Goal: Task Accomplishment & Management: Complete application form

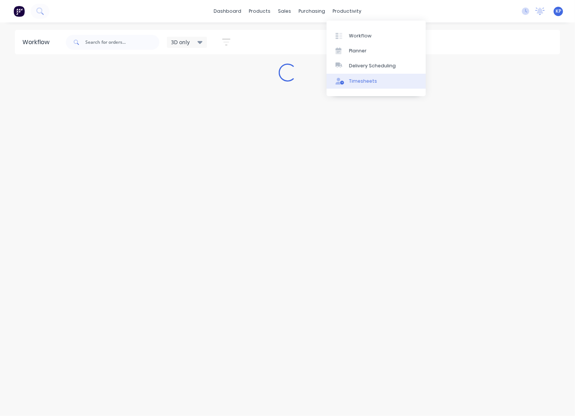
click at [356, 79] on div "Timesheets" at bounding box center [363, 81] width 28 height 7
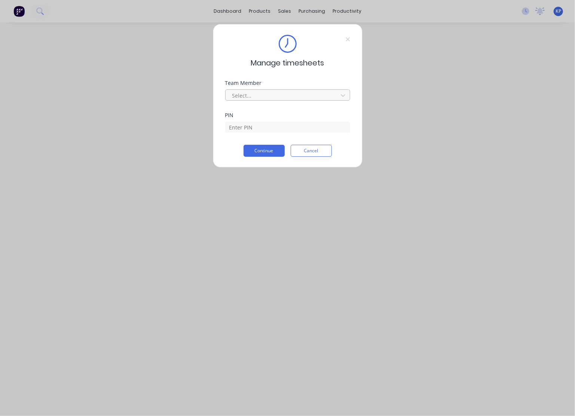
click at [282, 98] on div at bounding box center [283, 95] width 102 height 9
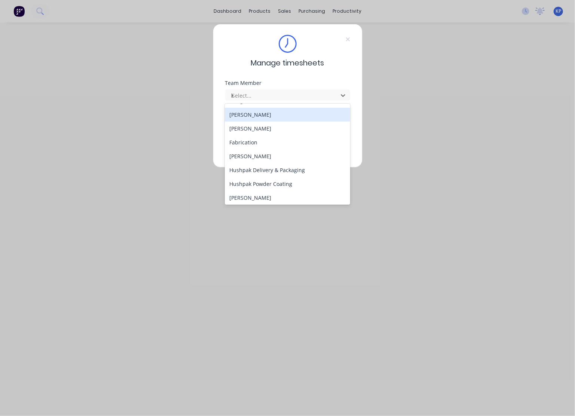
scroll to position [25, 0]
type input "ka"
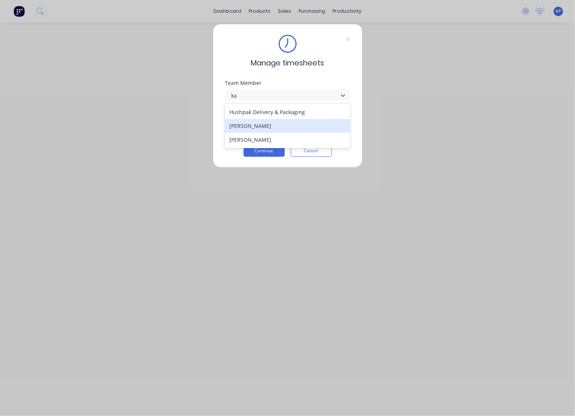
click at [261, 125] on div "[PERSON_NAME]" at bounding box center [287, 126] width 125 height 14
click at [259, 126] on input at bounding box center [287, 127] width 125 height 11
type input "8990"
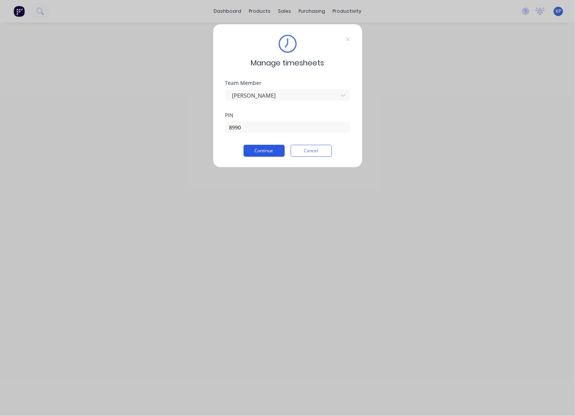
click at [265, 151] on button "Continue" at bounding box center [263, 151] width 41 height 12
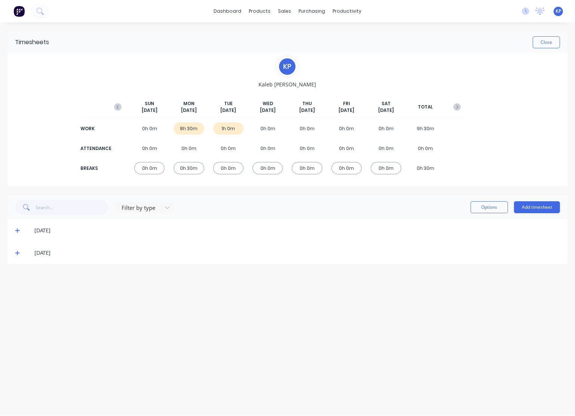
click at [17, 255] on span at bounding box center [18, 252] width 7 height 7
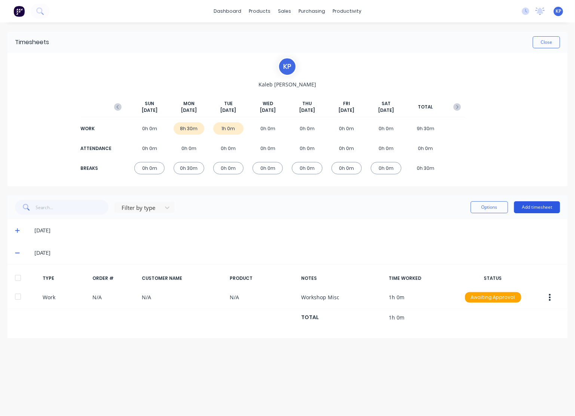
click at [537, 206] on button "Add timesheet" at bounding box center [537, 207] width 46 height 12
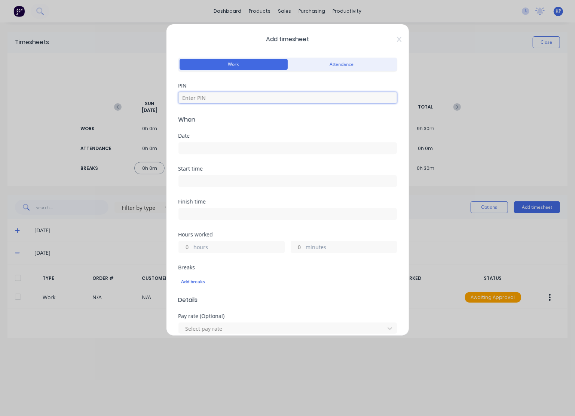
click at [221, 97] on input at bounding box center [287, 97] width 218 height 11
type input "8990"
click at [206, 150] on input at bounding box center [288, 148] width 218 height 11
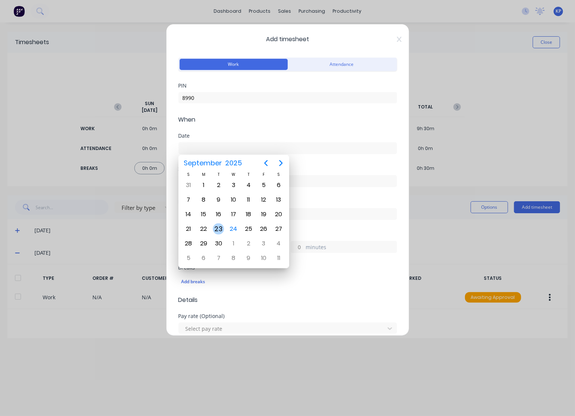
click at [219, 227] on div "23" at bounding box center [218, 228] width 11 height 11
type input "[DATE]"
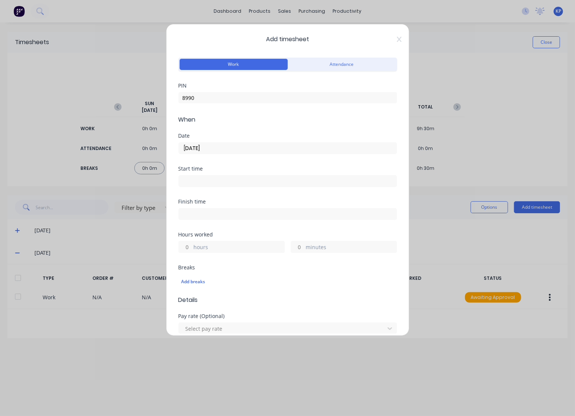
click at [209, 185] on input at bounding box center [288, 180] width 218 height 11
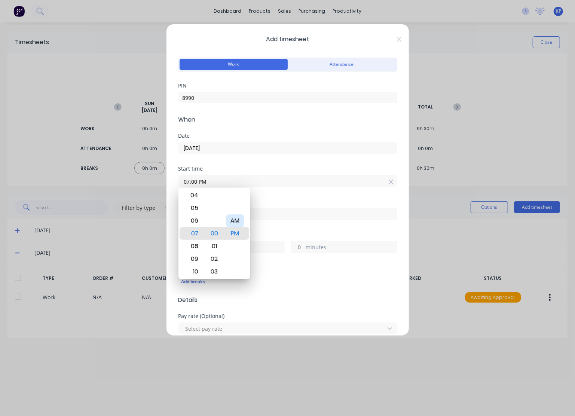
click at [237, 224] on div "AM" at bounding box center [235, 220] width 18 height 13
type input "07:00 AM"
click at [273, 215] on input at bounding box center [288, 213] width 218 height 11
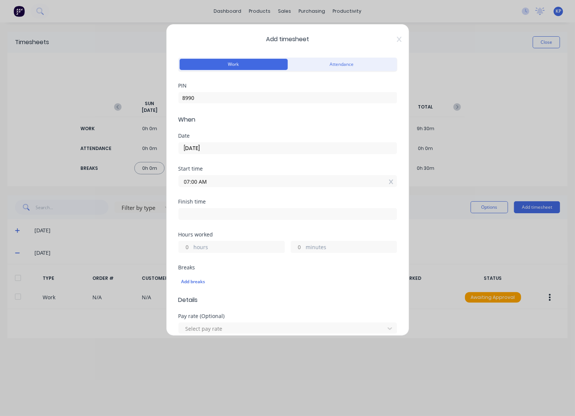
type input "02:46 PM"
type input "7"
type input "46"
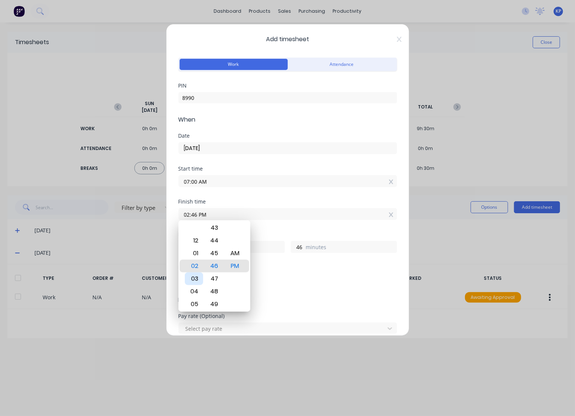
click at [197, 276] on div "03" at bounding box center [194, 278] width 18 height 13
type input "03:46 PM"
type input "8"
type input "03:41 PM"
type input "41"
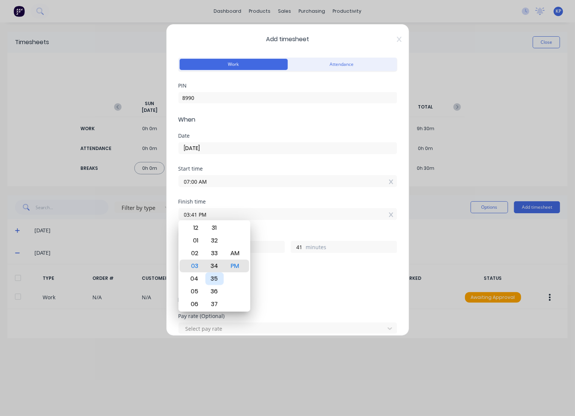
type input "03:34 PM"
type input "34"
type input "03:28 PM"
type input "28"
type input "03:21 PM"
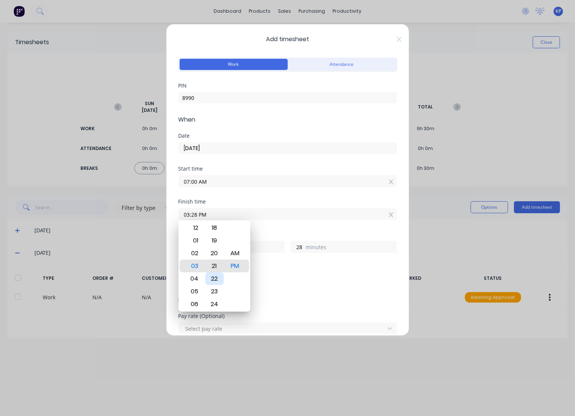
type input "21"
type input "03:02 PM"
type input "2"
type input "03:00 PM"
type input "0"
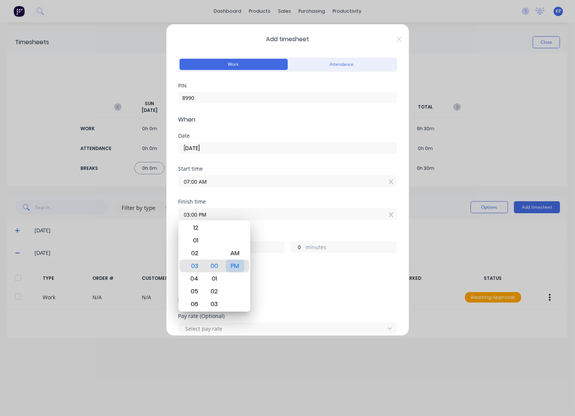
click at [238, 267] on div "PM" at bounding box center [235, 266] width 18 height 13
click at [287, 239] on div "8 hours 0 minutes" at bounding box center [287, 246] width 218 height 14
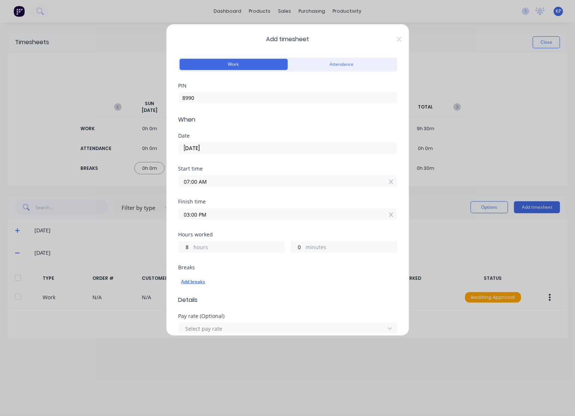
click at [187, 282] on div "Add breaks" at bounding box center [287, 282] width 212 height 10
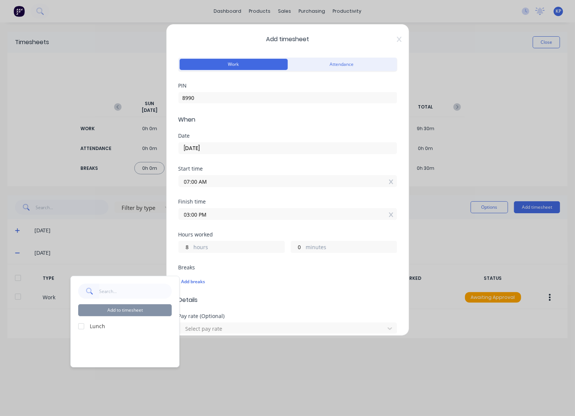
click at [82, 327] on div at bounding box center [81, 326] width 15 height 15
drag, startPoint x: 138, startPoint y: 311, endPoint x: 152, endPoint y: 310, distance: 14.2
click at [140, 311] on button "Add to timesheet" at bounding box center [125, 310] width 94 height 12
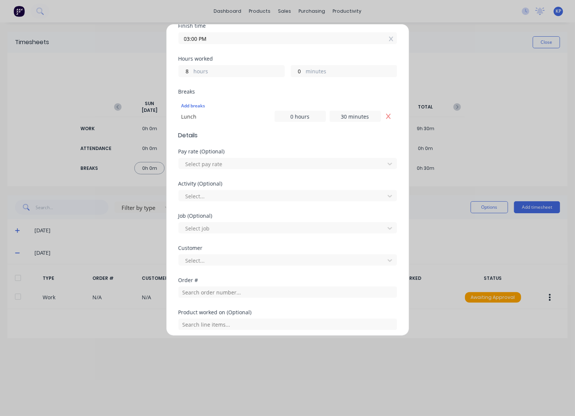
scroll to position [187, 0]
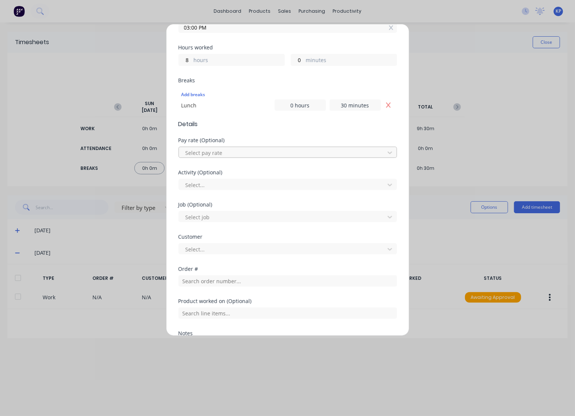
click at [236, 151] on div at bounding box center [283, 152] width 196 height 9
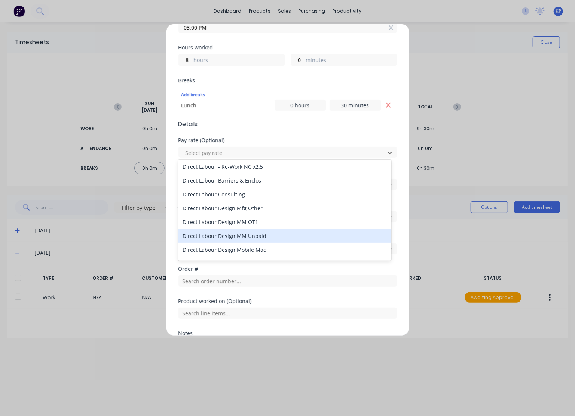
scroll to position [337, 0]
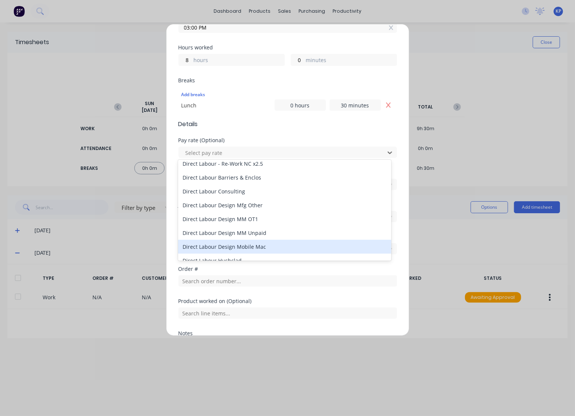
click at [250, 245] on div "Direct Labour Design Mobile Mac" at bounding box center [284, 247] width 213 height 14
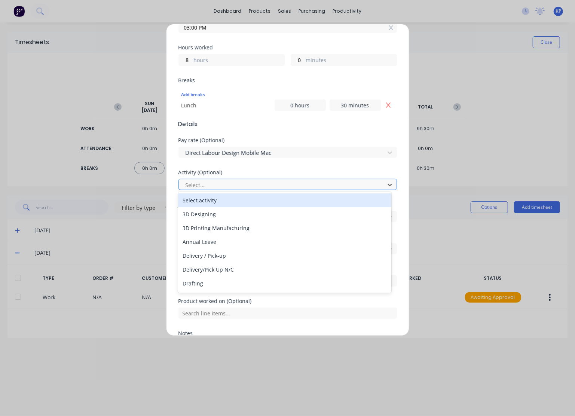
click at [222, 184] on div at bounding box center [283, 184] width 196 height 9
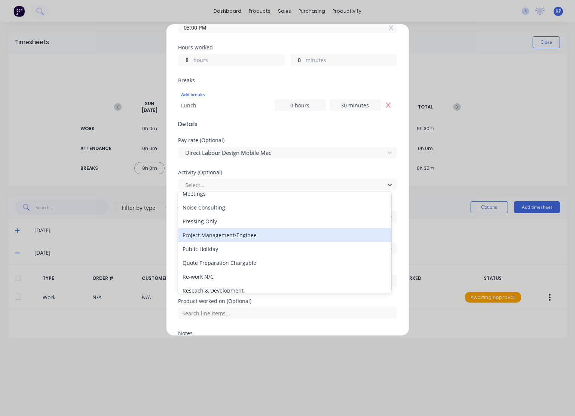
scroll to position [187, 0]
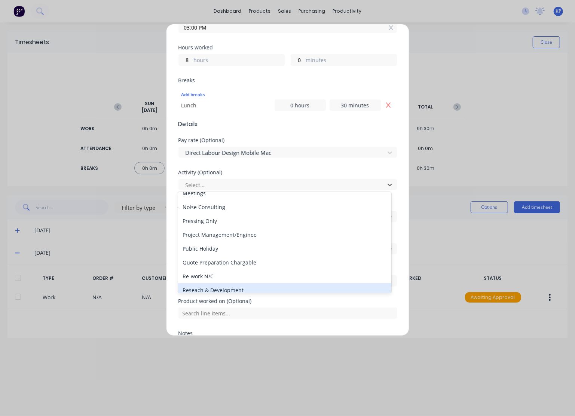
click at [229, 285] on div "Reseach & Development" at bounding box center [284, 290] width 213 height 14
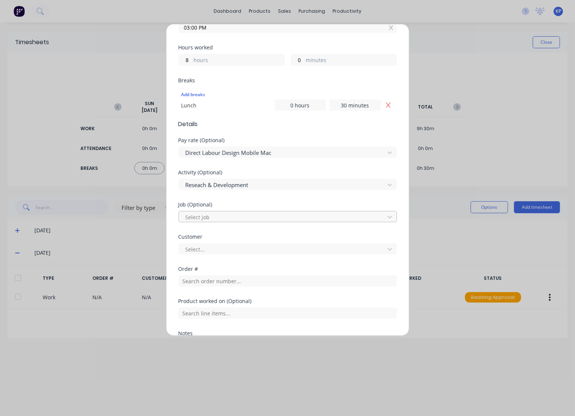
click at [221, 212] on div at bounding box center [283, 216] width 196 height 9
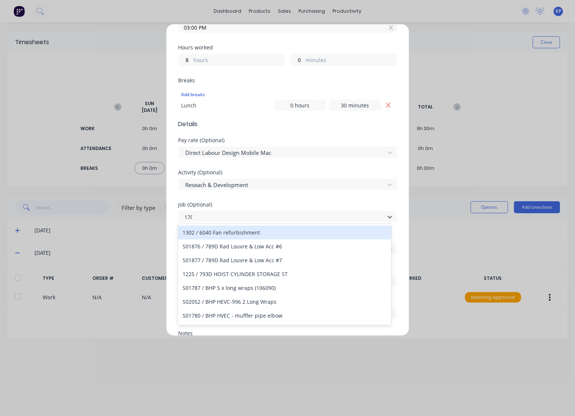
type input "1705"
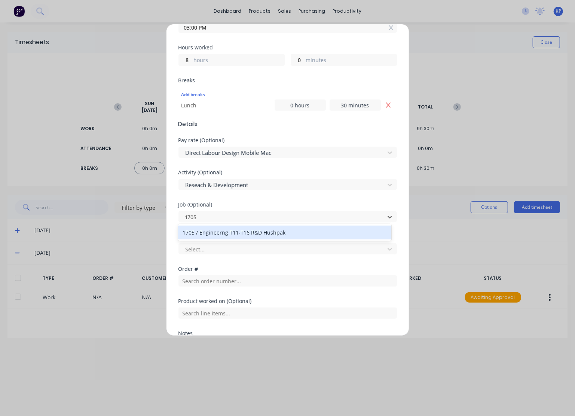
click at [235, 233] on div "1705 / Engineerng T11-T16 R&D Hushpak" at bounding box center [284, 233] width 213 height 14
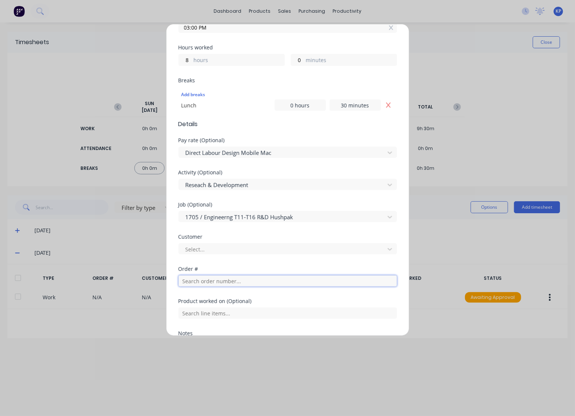
click at [221, 282] on input "text" at bounding box center [287, 280] width 218 height 11
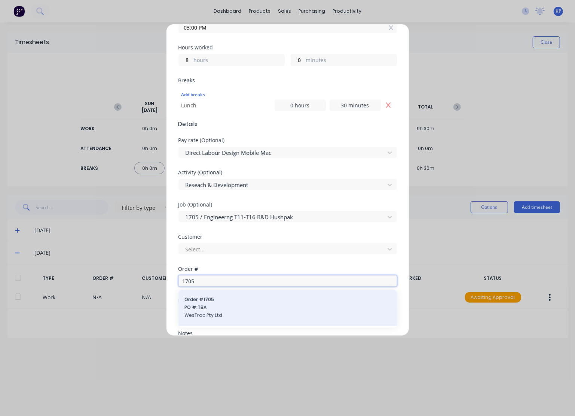
type input "1705"
click at [214, 304] on span "PO #: TBA" at bounding box center [287, 307] width 206 height 7
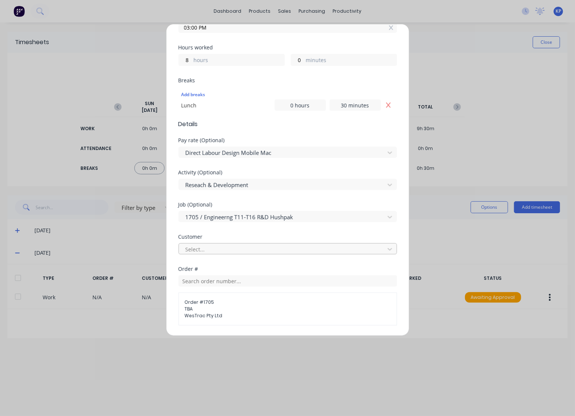
click at [217, 245] on div at bounding box center [283, 249] width 196 height 9
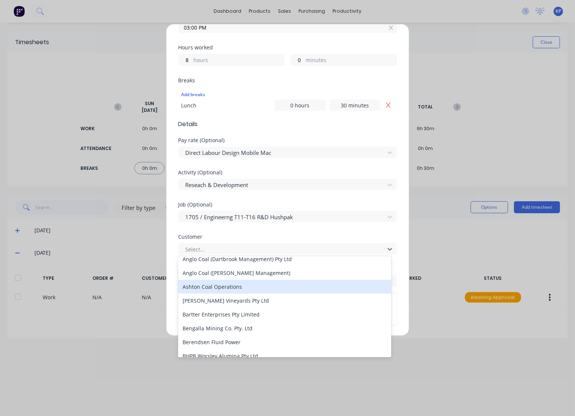
scroll to position [0, 0]
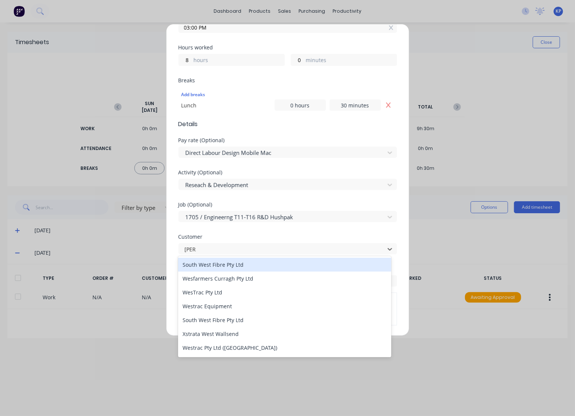
type input "west"
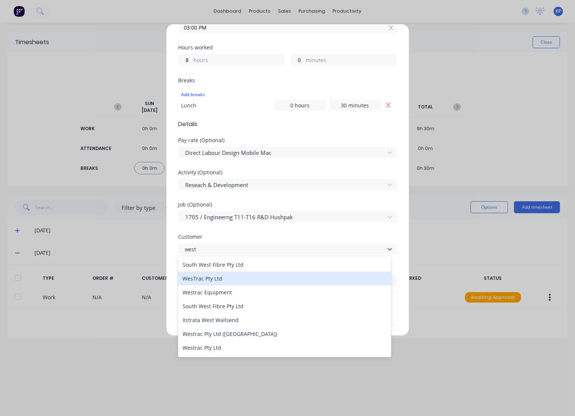
click at [229, 278] on div "WesTrac Pty Ltd" at bounding box center [284, 279] width 213 height 14
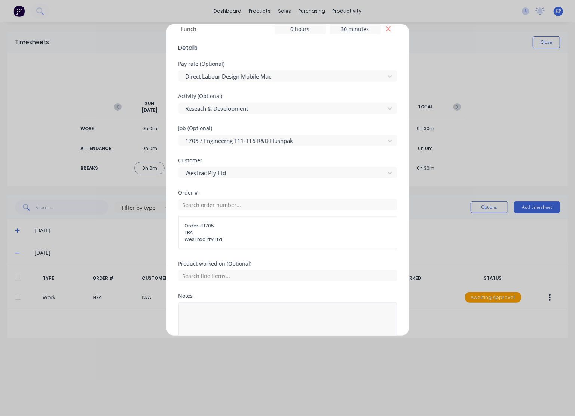
scroll to position [302, 0]
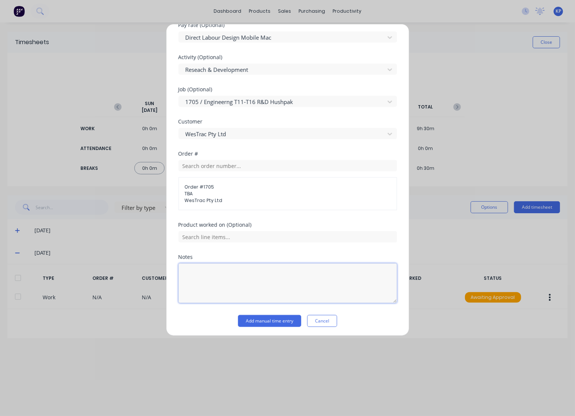
click at [221, 278] on textarea at bounding box center [287, 283] width 218 height 40
type textarea "Muffler R&D"
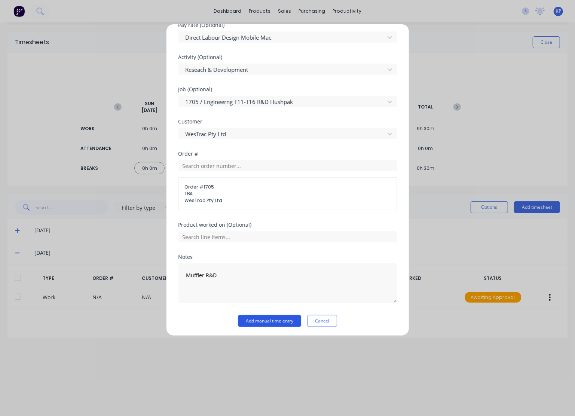
click at [270, 318] on button "Add manual time entry" at bounding box center [269, 321] width 63 height 12
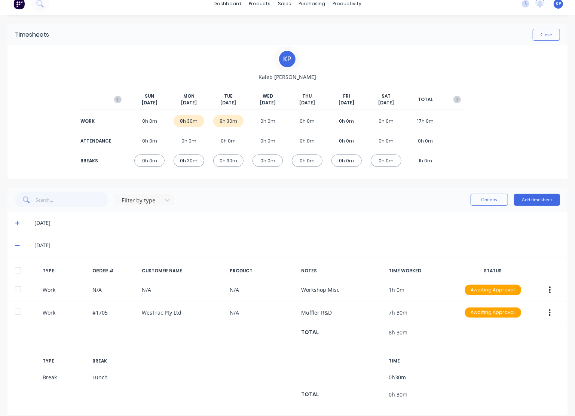
scroll to position [15, 0]
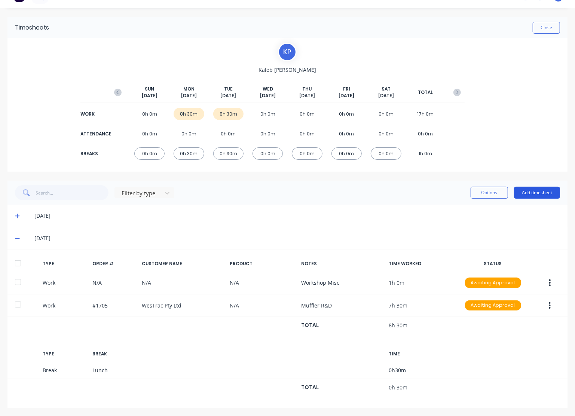
click at [541, 196] on button "Add timesheet" at bounding box center [537, 193] width 46 height 12
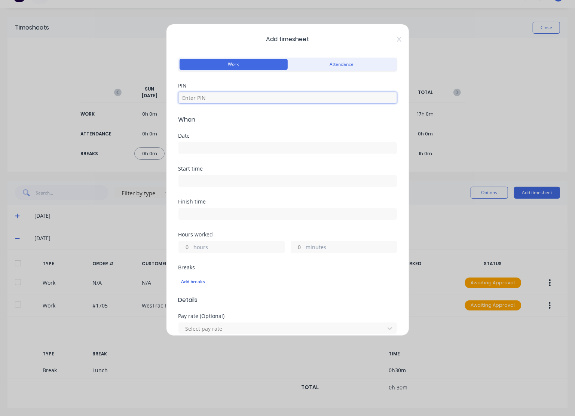
click at [218, 97] on input at bounding box center [287, 97] width 218 height 11
type input "8990"
click at [203, 147] on input at bounding box center [288, 148] width 218 height 11
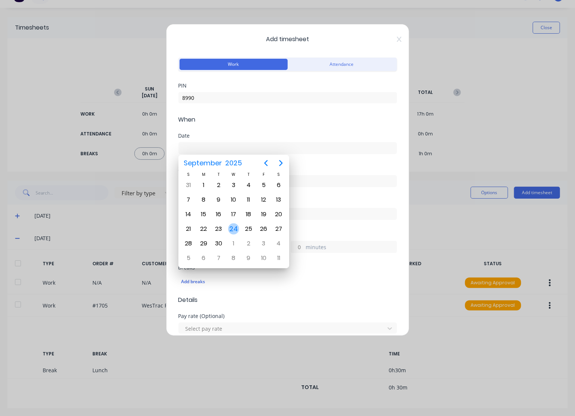
click at [234, 229] on div "24" at bounding box center [233, 228] width 11 height 11
type input "[DATE]"
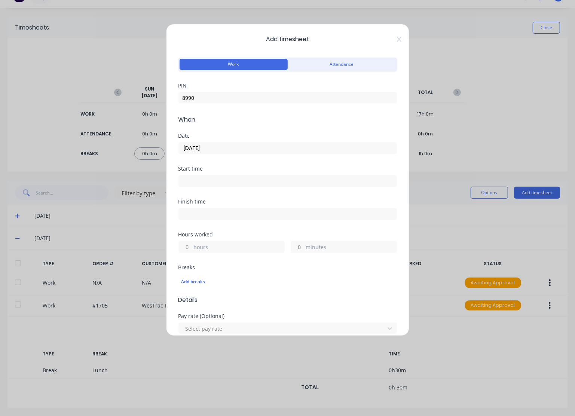
click at [216, 177] on input at bounding box center [288, 180] width 218 height 11
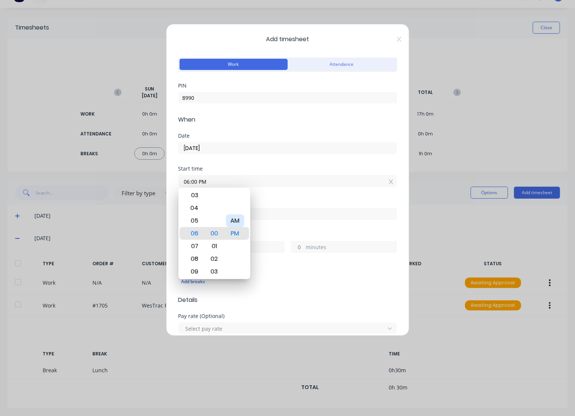
click at [241, 220] on div "AM" at bounding box center [235, 220] width 18 height 13
type input "06:00 AM"
click at [266, 227] on div "Finish time" at bounding box center [287, 215] width 218 height 33
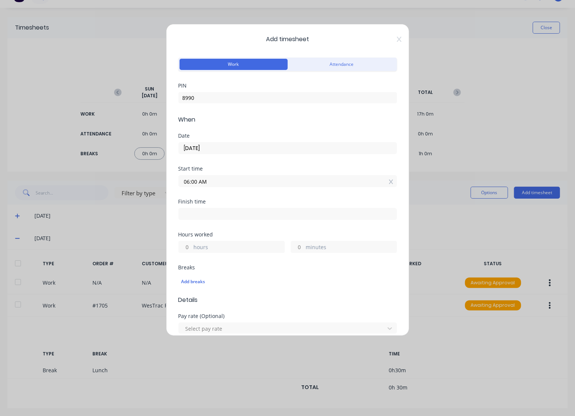
click at [235, 208] on input at bounding box center [288, 213] width 218 height 11
type input "02:48 PM"
type input "8"
type input "48"
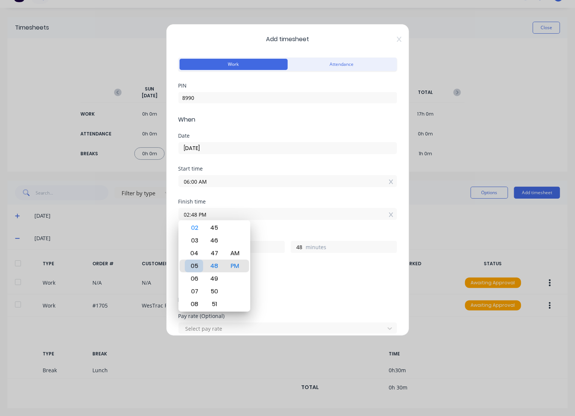
type input "05:48 PM"
type input "11"
type input "07:48 PM"
type input "13"
type input "06:48 PM"
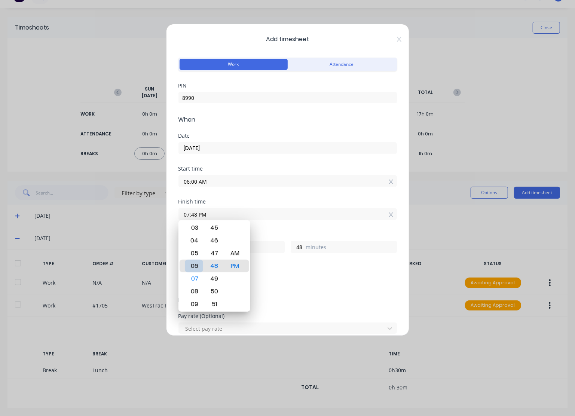
type input "12"
type input "07:48 PM"
type input "13"
type input "06:48 PM"
type input "12"
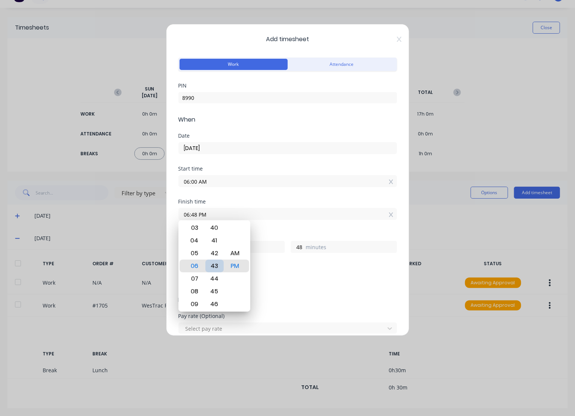
type input "06:43 PM"
type input "43"
type input "06:38 PM"
type input "38"
type input "06:32 PM"
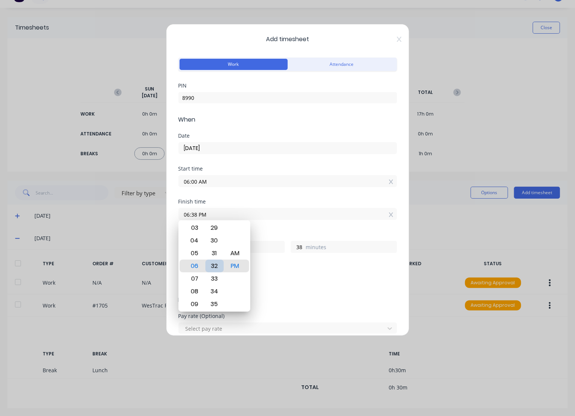
type input "32"
type input "06:31 PM"
type input "31"
type input "06:30 PM"
type input "30"
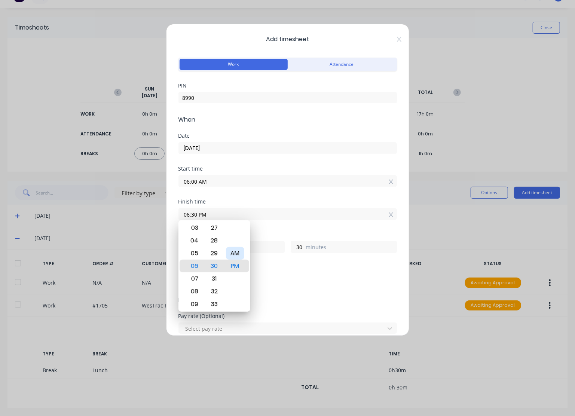
click at [237, 252] on div "AM" at bounding box center [235, 253] width 18 height 13
type input "06:30 AM"
type input "0"
click at [278, 229] on div "Finish time 06:30 AM" at bounding box center [287, 215] width 218 height 33
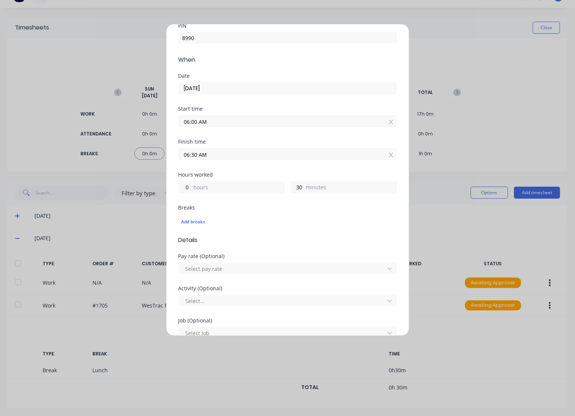
scroll to position [150, 0]
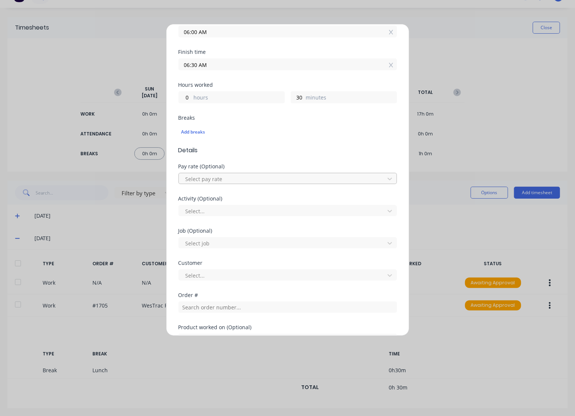
click at [209, 178] on div at bounding box center [283, 178] width 196 height 9
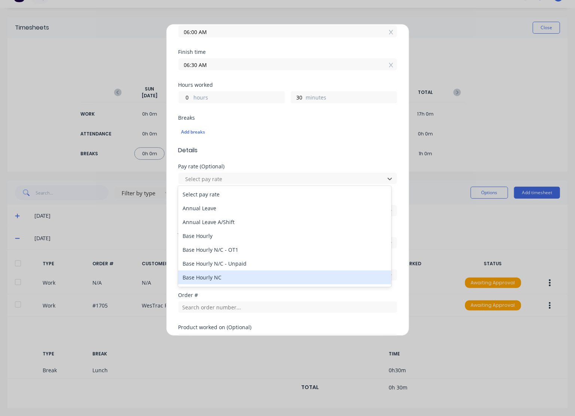
click at [233, 274] on div "Base Hourly NC" at bounding box center [284, 277] width 213 height 14
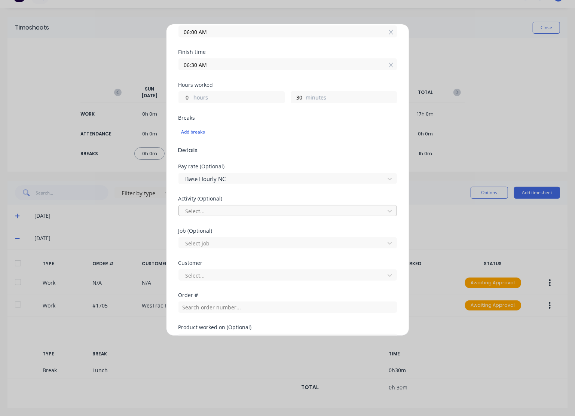
click at [230, 205] on div "Select..." at bounding box center [283, 210] width 200 height 11
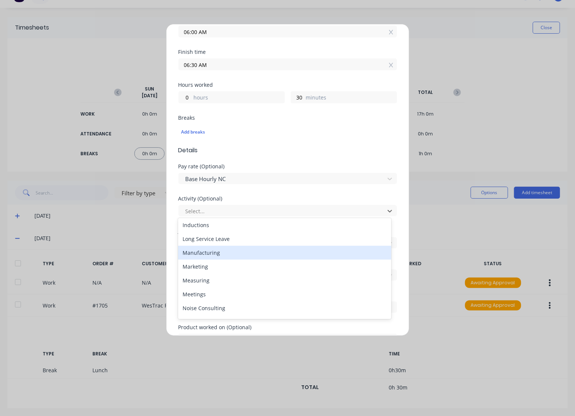
scroll to position [75, 0]
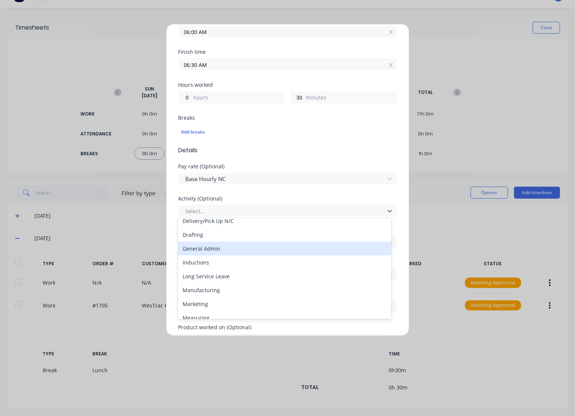
click at [222, 248] on div "General Admin" at bounding box center [284, 249] width 213 height 14
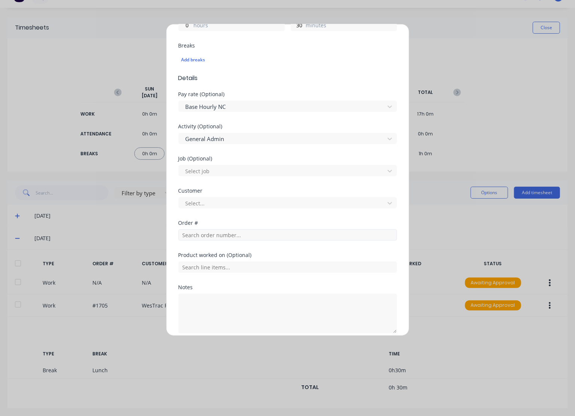
scroll to position [224, 0]
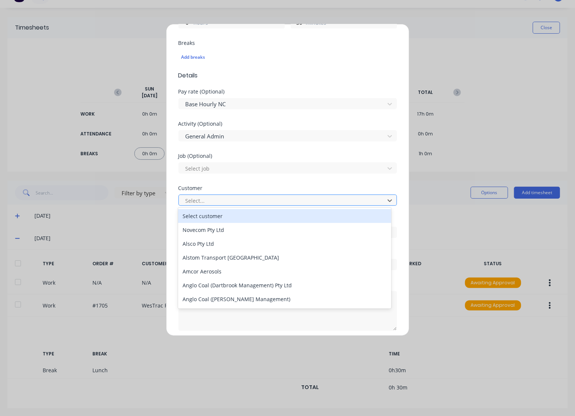
click at [217, 202] on div at bounding box center [283, 200] width 196 height 9
type input "hushp"
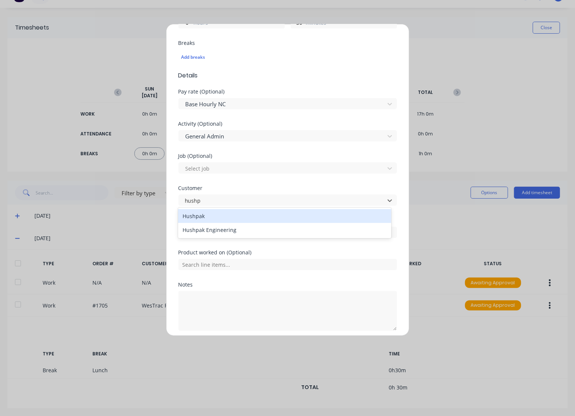
click at [215, 217] on div "Hushpak" at bounding box center [284, 216] width 213 height 14
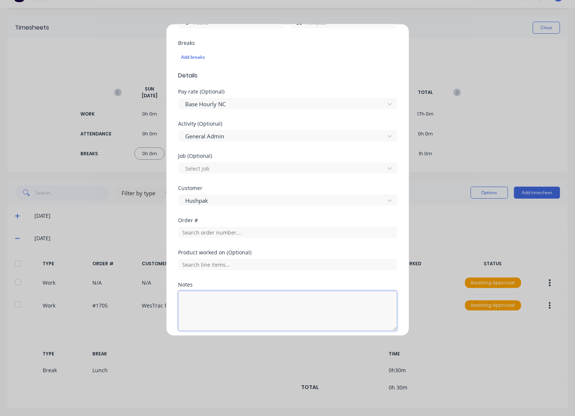
click at [215, 297] on textarea at bounding box center [287, 311] width 218 height 40
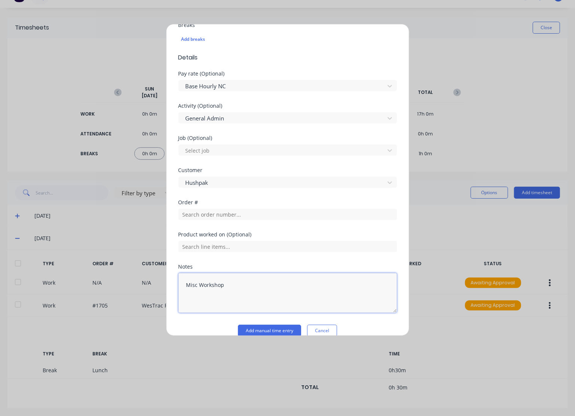
scroll to position [252, 0]
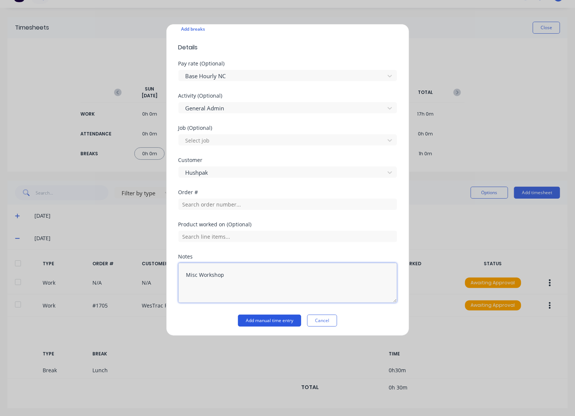
type textarea "Misc Workshop"
click at [271, 322] on button "Add manual time entry" at bounding box center [269, 321] width 63 height 12
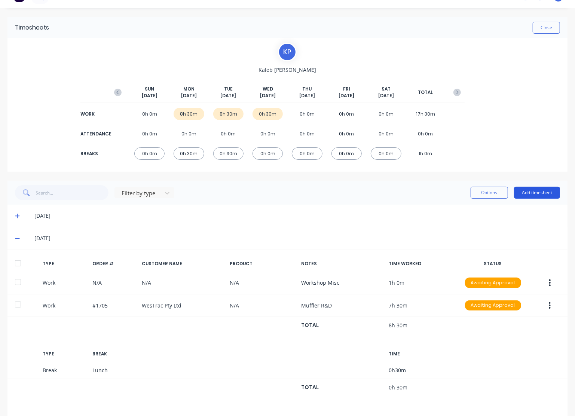
click at [542, 190] on button "Add timesheet" at bounding box center [537, 193] width 46 height 12
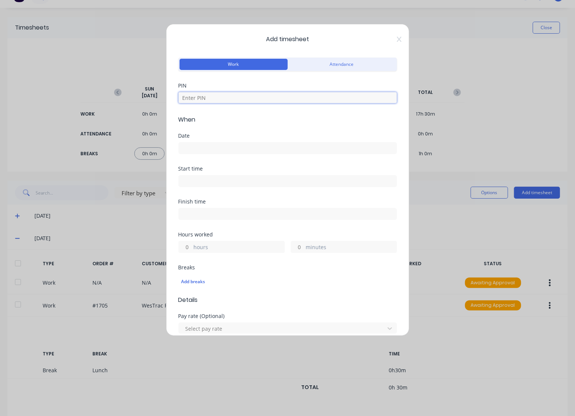
click at [213, 97] on input at bounding box center [287, 97] width 218 height 11
type input "8990"
click at [207, 148] on input at bounding box center [288, 148] width 218 height 11
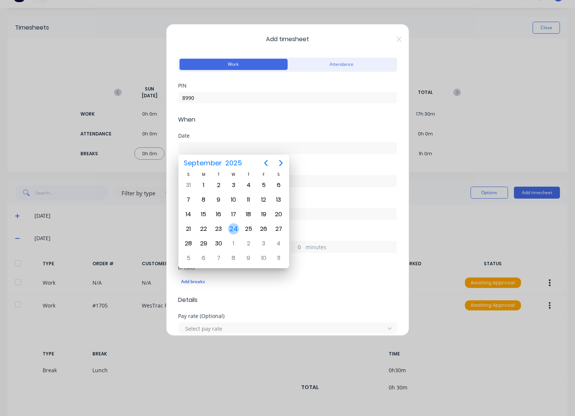
click at [238, 227] on div "24" at bounding box center [233, 228] width 11 height 11
type input "[DATE]"
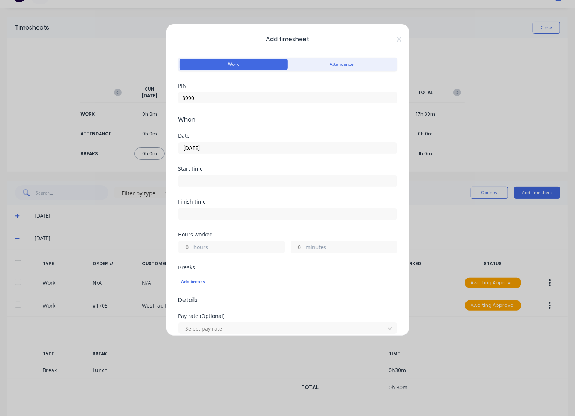
click at [209, 181] on input at bounding box center [288, 180] width 218 height 11
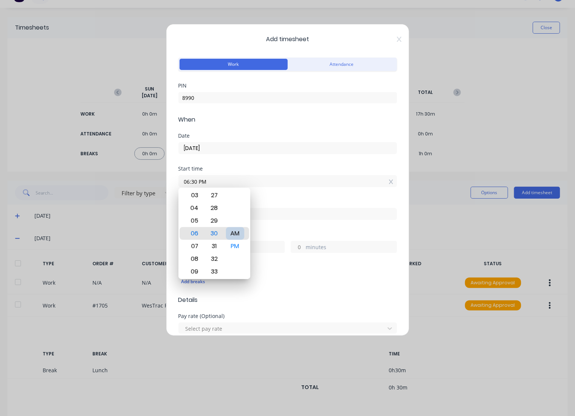
type input "06:30 AM"
click at [275, 214] on input at bounding box center [288, 213] width 218 height 11
type input "02:48 PM"
type input "8"
type input "18"
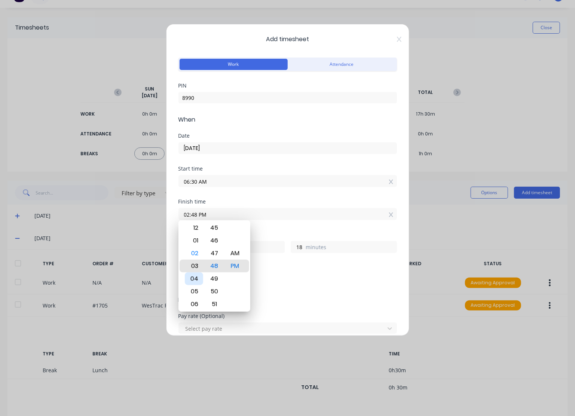
type input "03:48 PM"
type input "9"
type input "03:43 PM"
type input "13"
type input "03:36 PM"
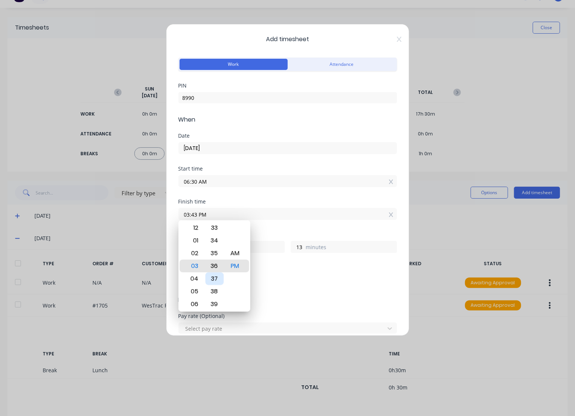
type input "6"
type input "03:31 PM"
type input "1"
type input "03:25 PM"
type input "8"
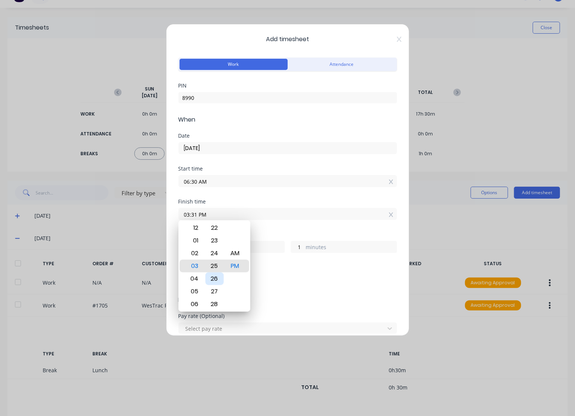
type input "55"
type input "03:19 PM"
type input "49"
type input "03:13 PM"
type input "43"
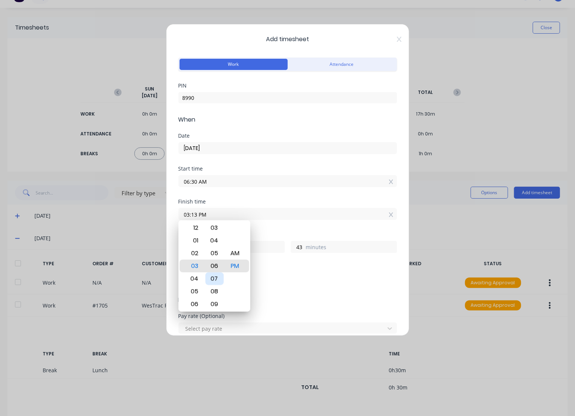
type input "03:06 PM"
type input "36"
type input "03:00 PM"
type input "30"
click at [271, 265] on div "Breaks" at bounding box center [287, 267] width 218 height 5
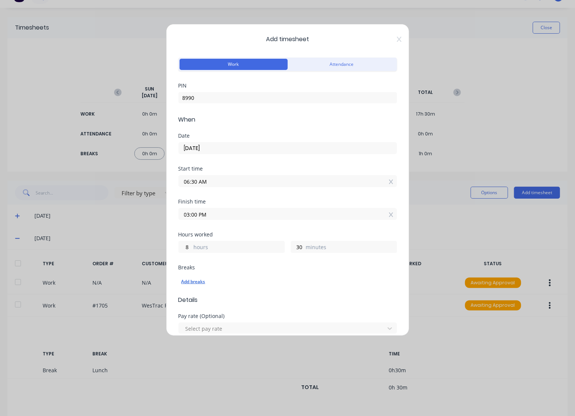
click at [186, 279] on div "Add breaks" at bounding box center [287, 282] width 212 height 10
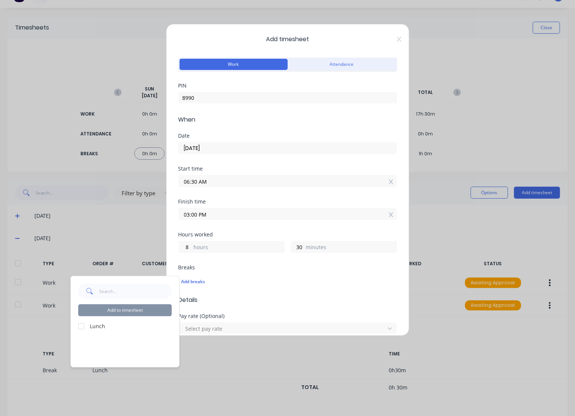
drag, startPoint x: 78, startPoint y: 325, endPoint x: 99, endPoint y: 327, distance: 21.4
click at [81, 325] on div at bounding box center [81, 326] width 15 height 15
click at [148, 310] on button "Add to timesheet" at bounding box center [125, 310] width 94 height 12
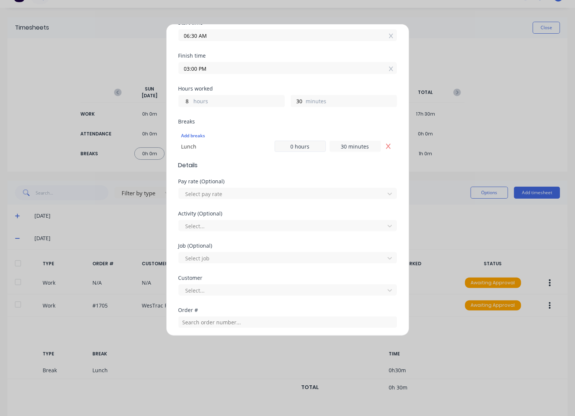
scroll to position [150, 0]
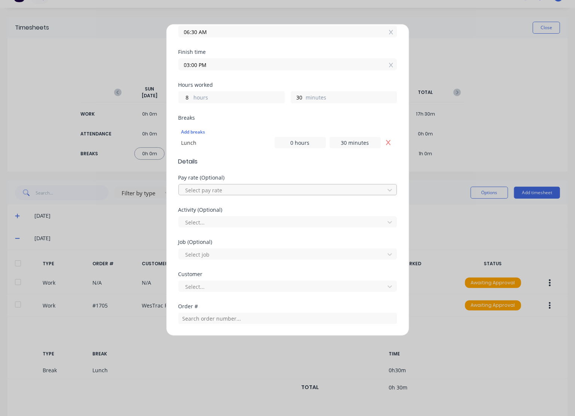
click at [236, 186] on div at bounding box center [283, 190] width 196 height 9
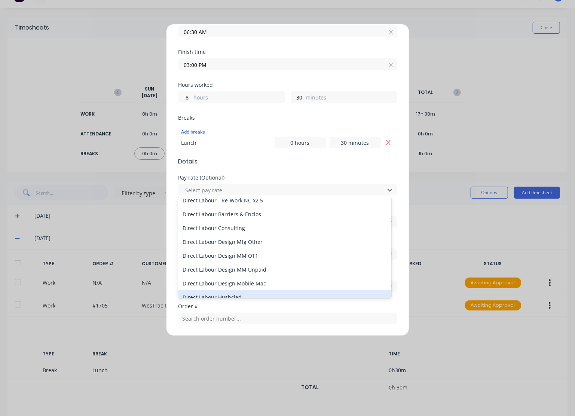
scroll to position [374, 0]
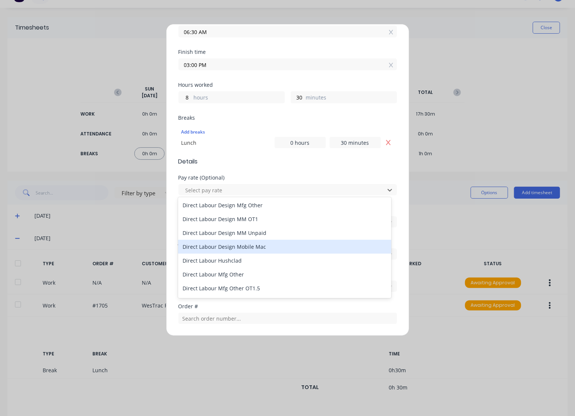
click at [249, 249] on div "Direct Labour Design Mobile Mac" at bounding box center [284, 247] width 213 height 14
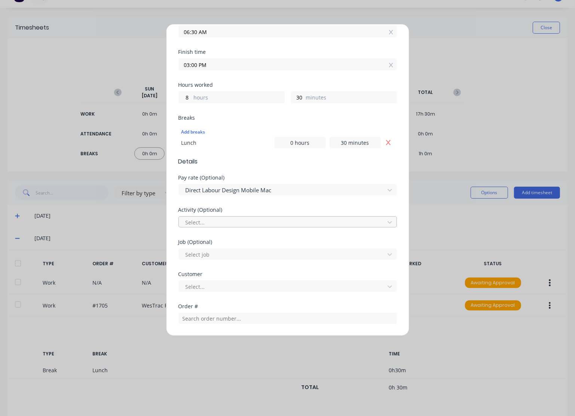
click at [223, 218] on div at bounding box center [283, 222] width 196 height 9
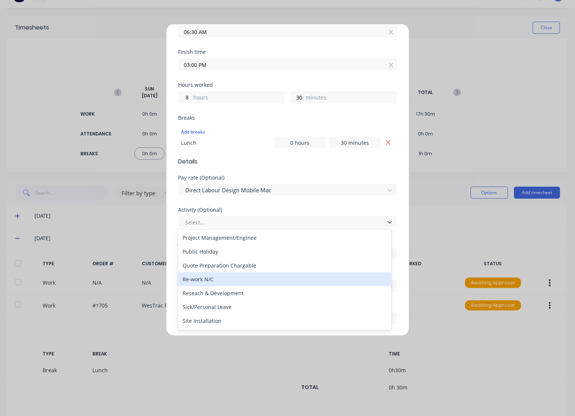
scroll to position [224, 0]
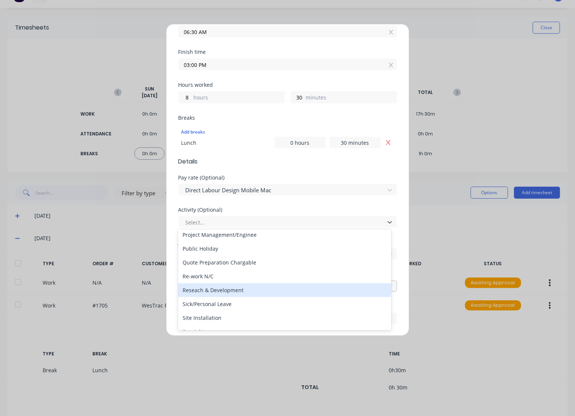
click at [229, 288] on div "Reseach & Development" at bounding box center [284, 290] width 213 height 14
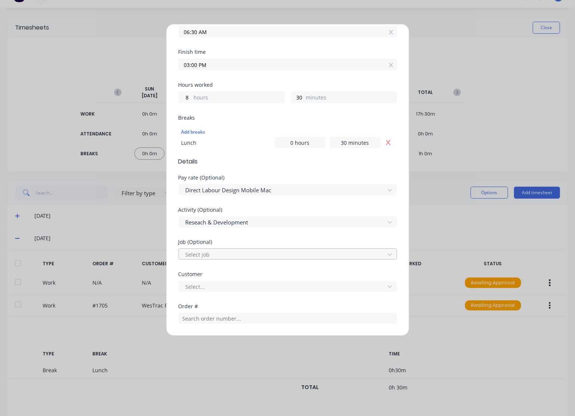
click at [212, 250] on div at bounding box center [283, 254] width 196 height 9
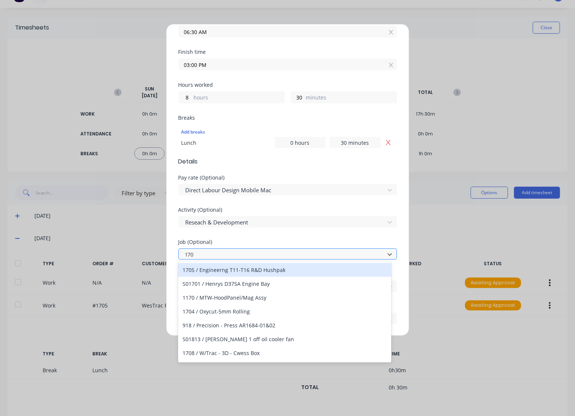
type input "1705"
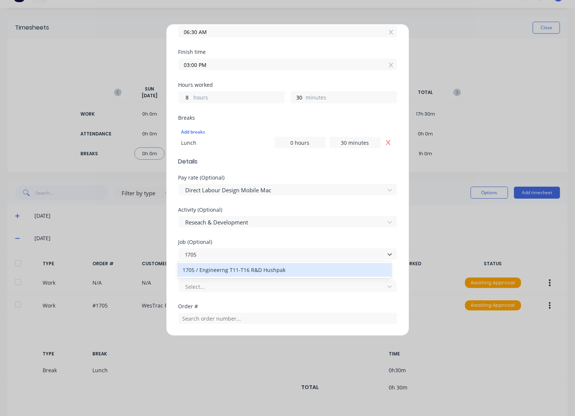
drag, startPoint x: 222, startPoint y: 270, endPoint x: 221, endPoint y: 274, distance: 4.6
click at [222, 270] on div "1705 / Engineerng T11-T16 R&D Hushpak" at bounding box center [284, 270] width 213 height 14
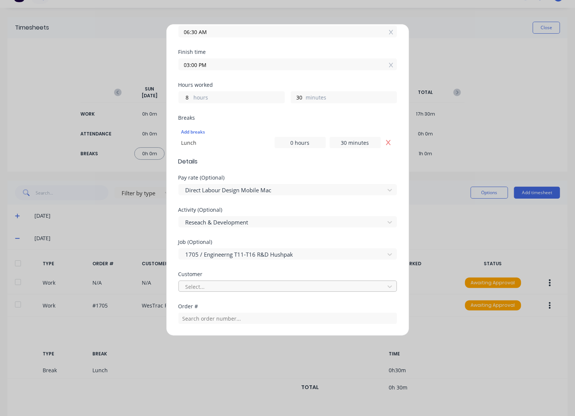
click at [217, 287] on div at bounding box center [283, 286] width 196 height 9
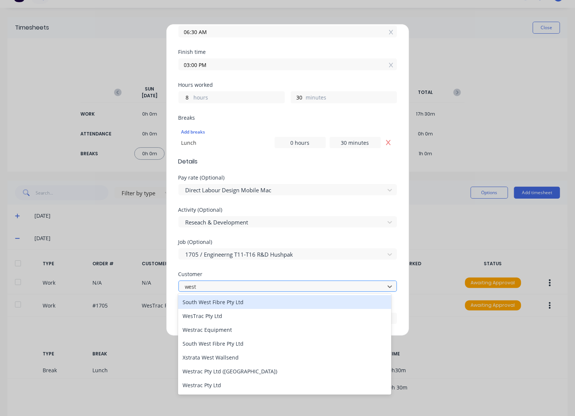
type input "westr"
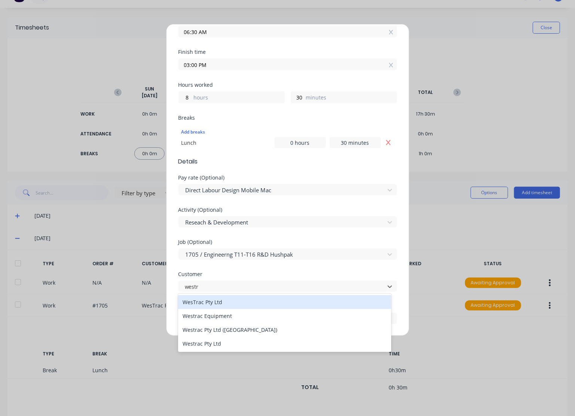
drag, startPoint x: 217, startPoint y: 298, endPoint x: 215, endPoint y: 306, distance: 7.7
click at [217, 300] on div "WesTrac Pty Ltd" at bounding box center [284, 302] width 213 height 14
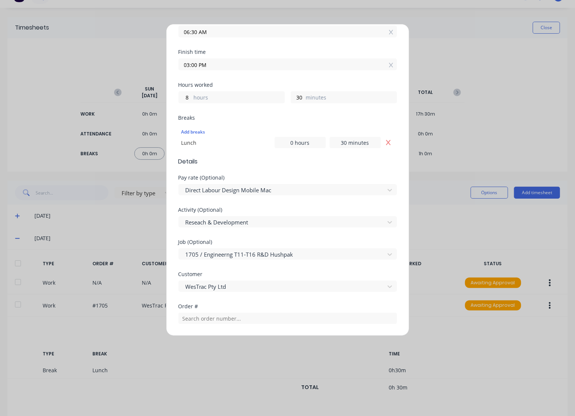
click at [211, 323] on div "Order #" at bounding box center [287, 320] width 218 height 32
click at [212, 318] on input "text" at bounding box center [287, 318] width 218 height 11
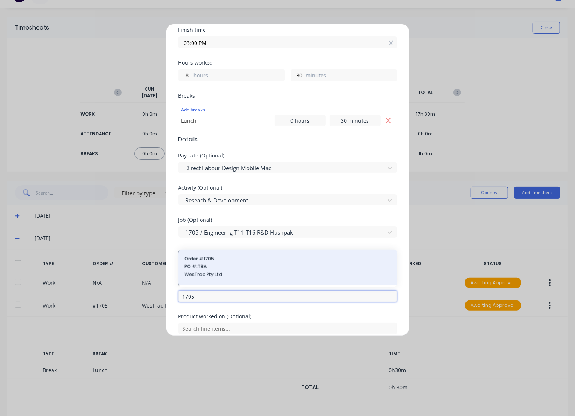
scroll to position [187, 0]
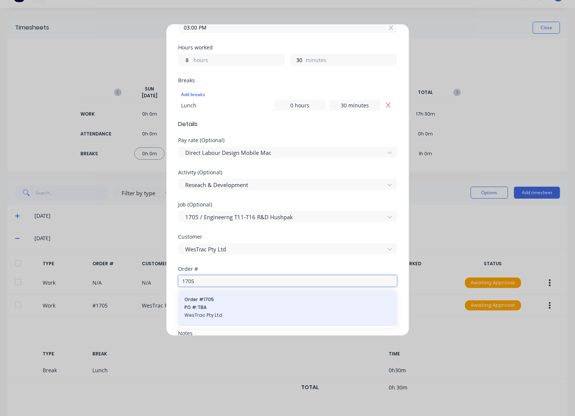
type input "1705"
click at [205, 309] on span "PO #: TBA" at bounding box center [287, 307] width 206 height 7
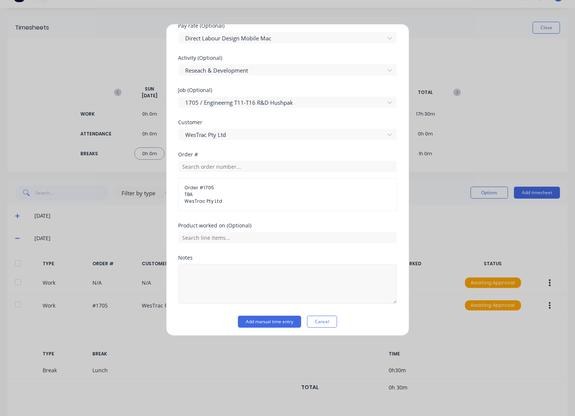
scroll to position [302, 0]
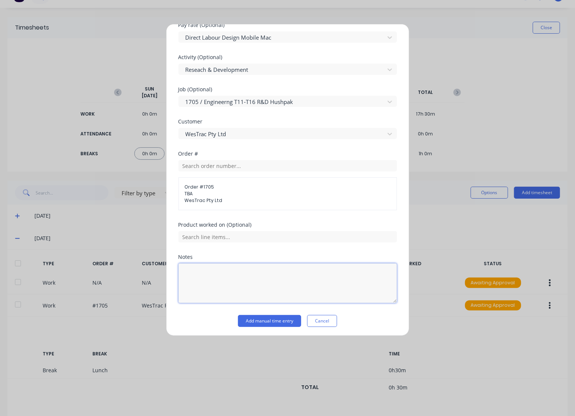
click at [212, 283] on textarea at bounding box center [287, 283] width 218 height 40
type textarea "Muffler R&D"
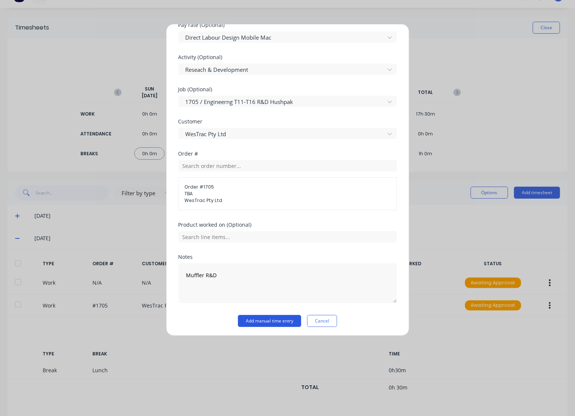
click at [254, 319] on button "Add manual time entry" at bounding box center [269, 321] width 63 height 12
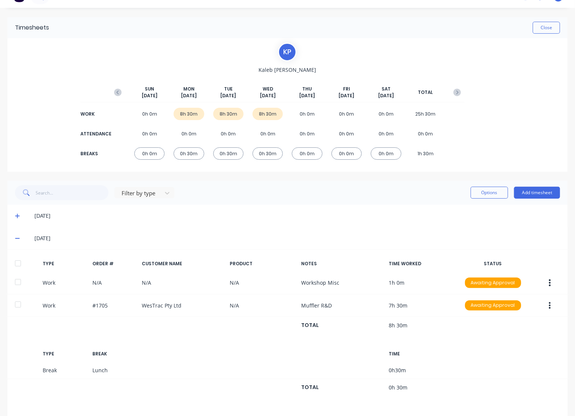
click at [16, 237] on icon at bounding box center [17, 238] width 5 height 5
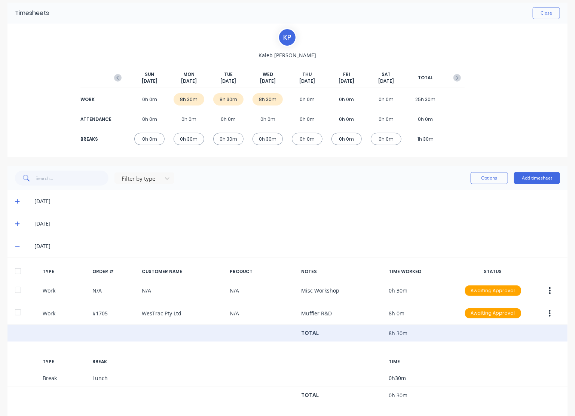
scroll to position [37, 0]
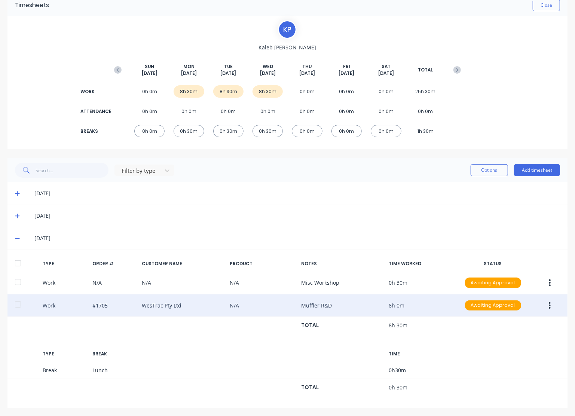
click at [546, 303] on button "button" at bounding box center [550, 305] width 18 height 13
click at [494, 288] on div "Edit" at bounding box center [523, 292] width 58 height 11
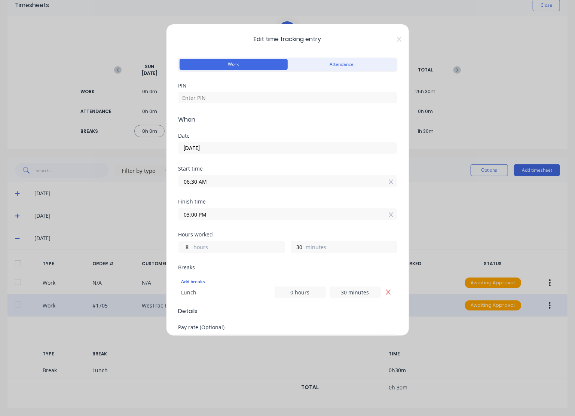
click at [210, 215] on input "03:00 PM" at bounding box center [288, 213] width 218 height 11
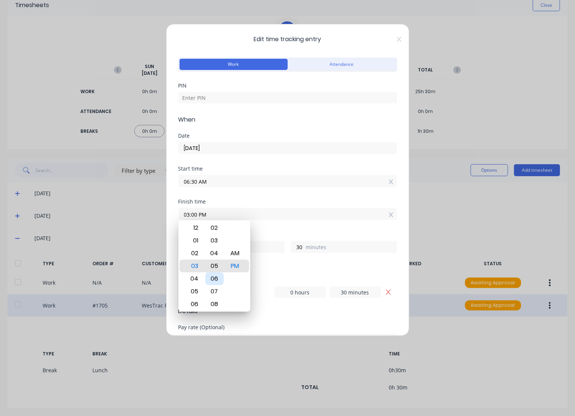
type input "03:05 PM"
type input "35"
type input "03:11 PM"
type input "41"
type input "03:15 PM"
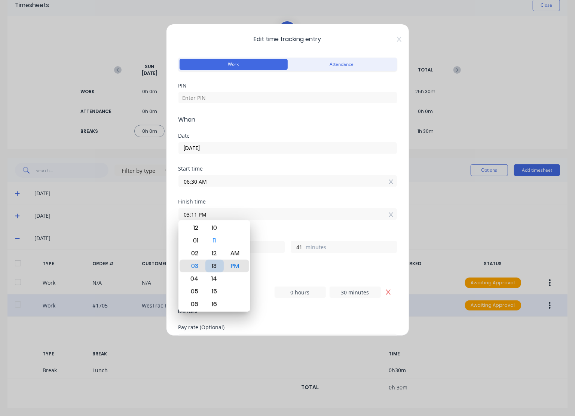
type input "45"
type input "03:20 PM"
type input "50"
type input "03:25 PM"
type input "55"
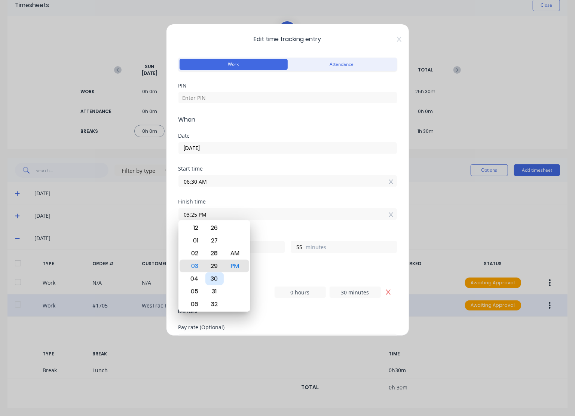
type input "03:29 PM"
type input "59"
type input "03:30 PM"
type input "9"
type input "0"
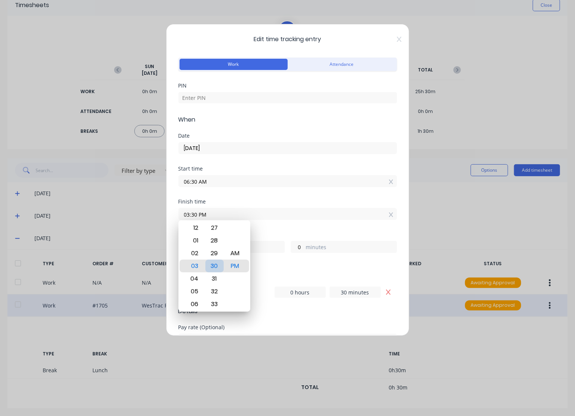
click at [216, 267] on div "30" at bounding box center [214, 266] width 18 height 13
click at [274, 265] on div "Breaks" at bounding box center [287, 267] width 218 height 5
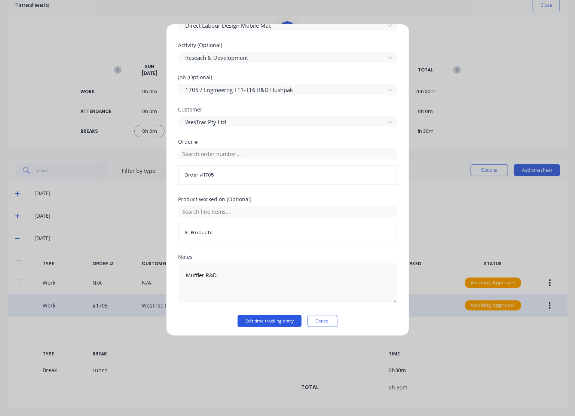
click at [264, 321] on button "Edit time tracking entry" at bounding box center [270, 321] width 64 height 12
click at [269, 318] on button "Edit time tracking entry" at bounding box center [270, 321] width 64 height 12
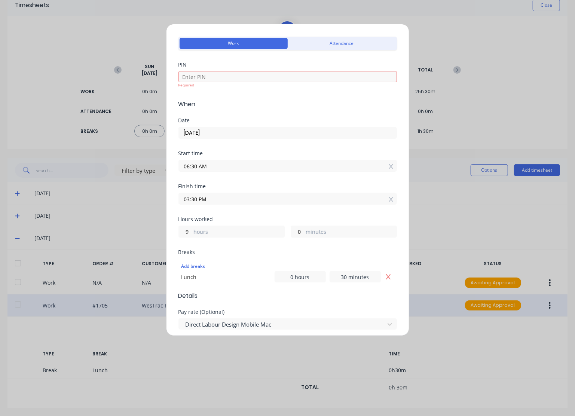
scroll to position [0, 0]
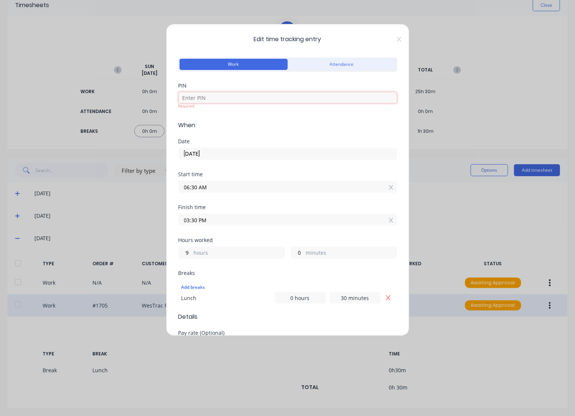
click at [251, 99] on input at bounding box center [287, 97] width 218 height 11
type input "8990"
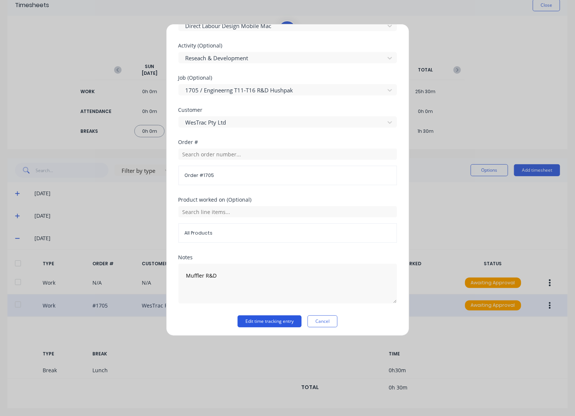
click at [257, 322] on button "Edit time tracking entry" at bounding box center [270, 321] width 64 height 12
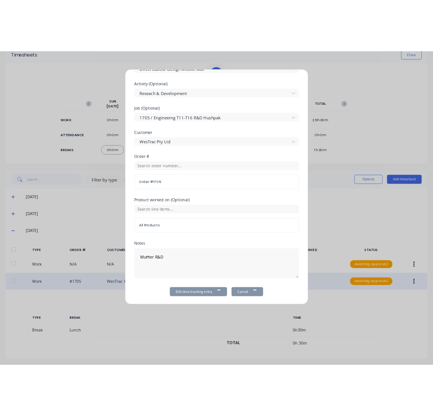
scroll to position [314, 0]
